Goal: Find contact information: Find contact information

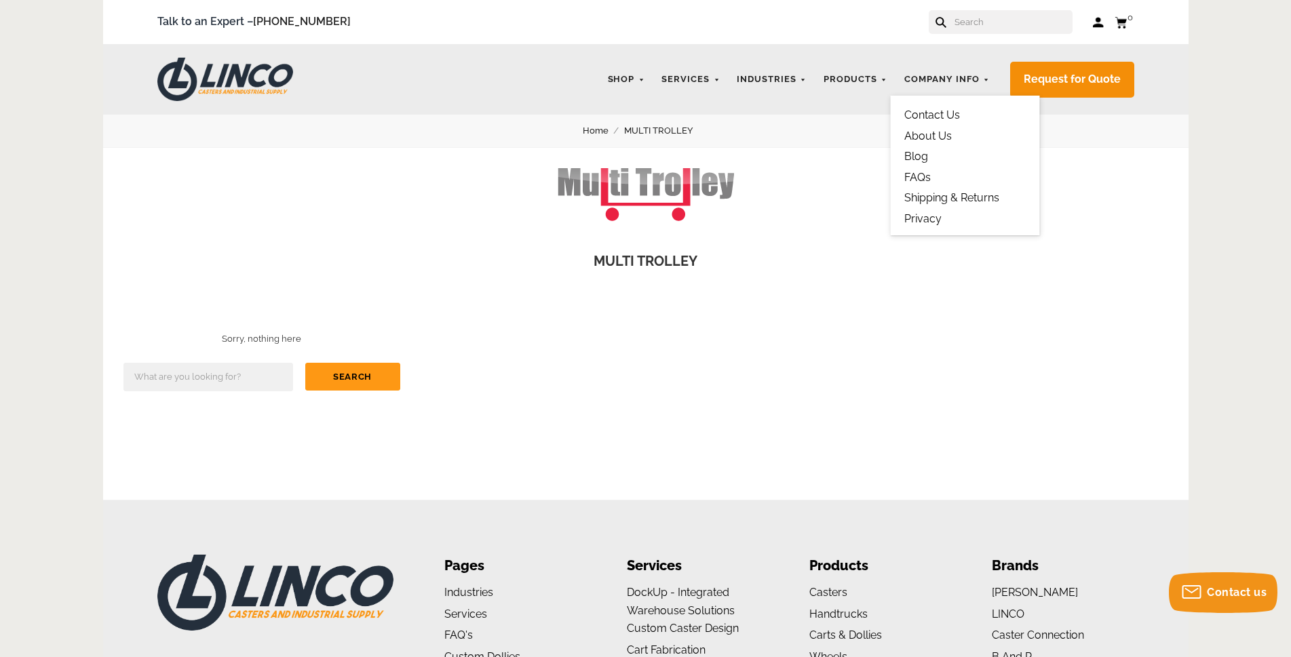
click at [920, 115] on link "Contact Us" at bounding box center [932, 115] width 56 height 13
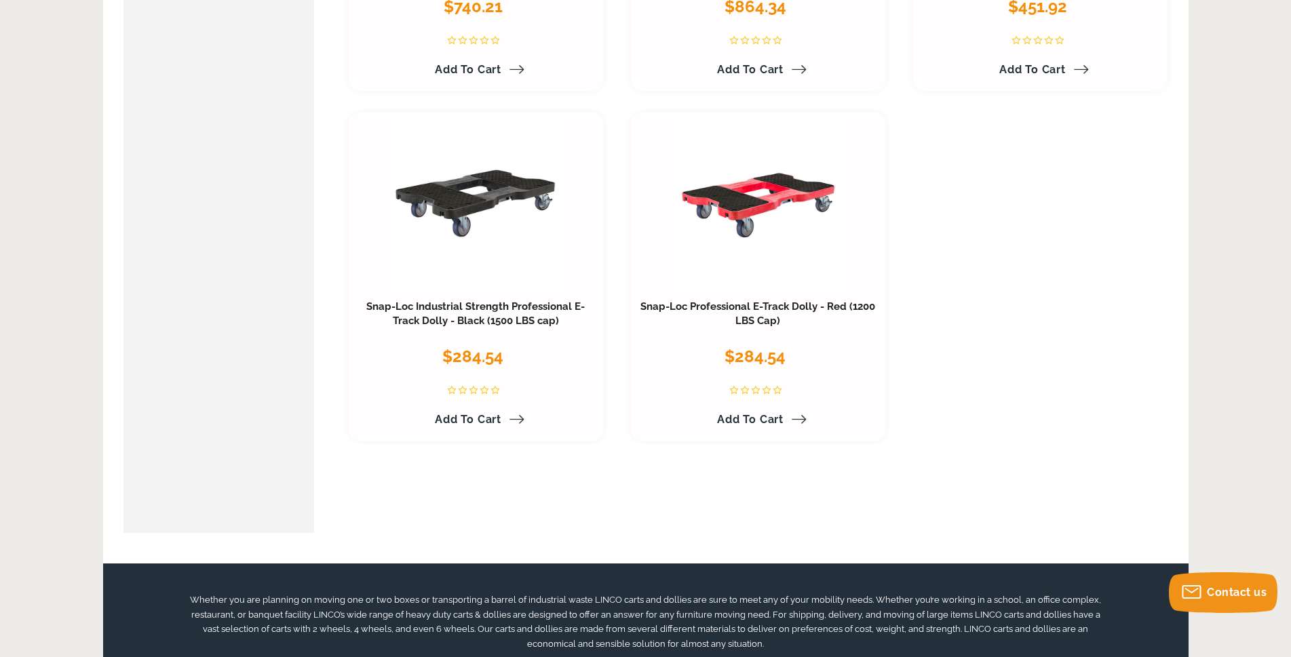
scroll to position [2171, 0]
